Goal: Task Accomplishment & Management: Manage account settings

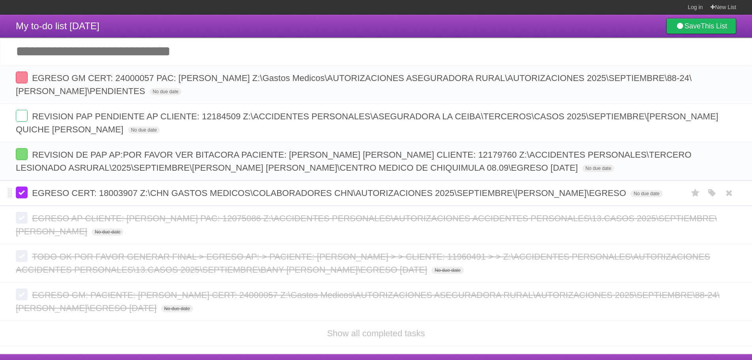
drag, startPoint x: 177, startPoint y: 153, endPoint x: 26, endPoint y: 197, distance: 157.7
click at [7, 197] on li "EGRESO CERT: 18003907 Z:\CHN GASTOS MEDICOS\COLABORADORES CHN\AUTORIZACIONES 20…" at bounding box center [376, 193] width 752 height 26
click at [27, 196] on label at bounding box center [22, 192] width 12 height 12
